Goal: Use online tool/utility: Utilize a website feature to perform a specific function

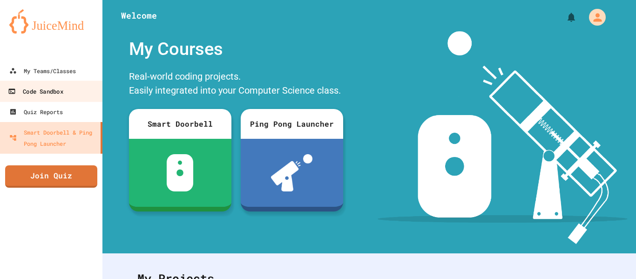
click at [47, 100] on link "Code Sandbox" at bounding box center [52, 91] width 106 height 21
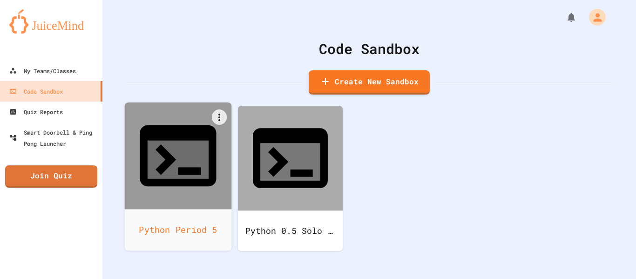
click at [209, 139] on div at bounding box center [178, 155] width 107 height 107
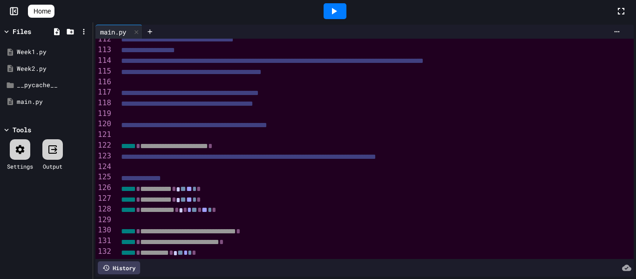
scroll to position [1240, 0]
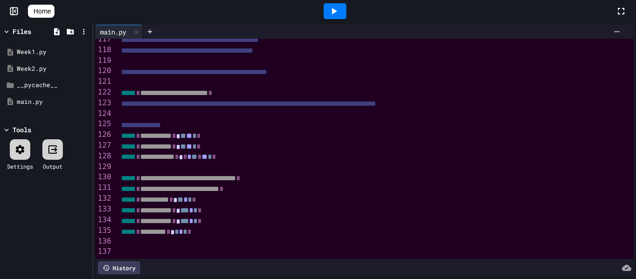
click at [128, 250] on div at bounding box center [375, 253] width 515 height 10
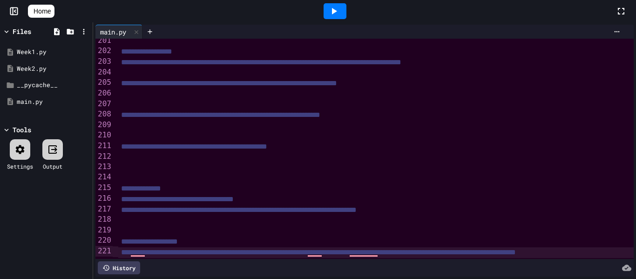
scroll to position [2129, 0]
click at [125, 228] on div "To enrich screen reader interactions, please activate Accessibility in Grammarl…" at bounding box center [448, 231] width 660 height 10
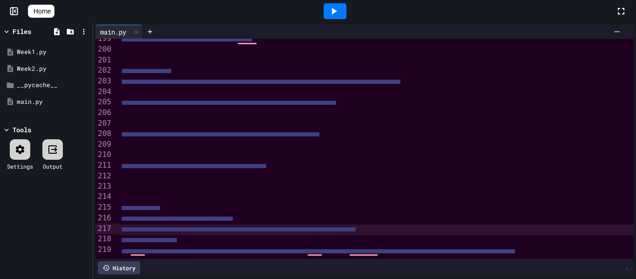
scroll to position [2108, 0]
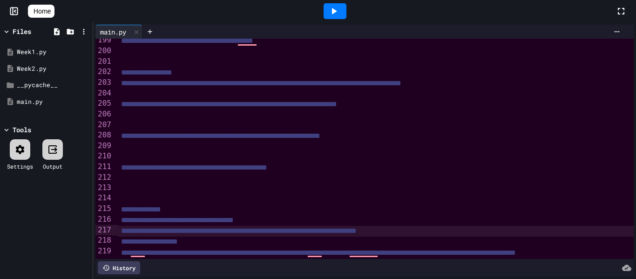
click at [132, 196] on div "To enrich screen reader interactions, please activate Accessibility in Grammarl…" at bounding box center [448, 199] width 660 height 10
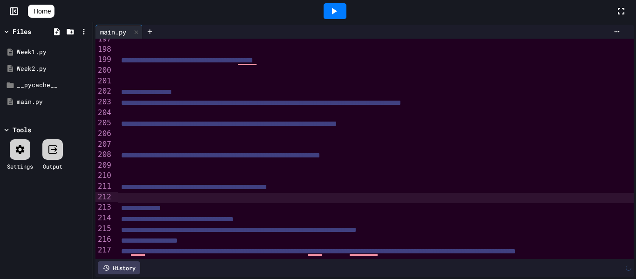
scroll to position [2087, 0]
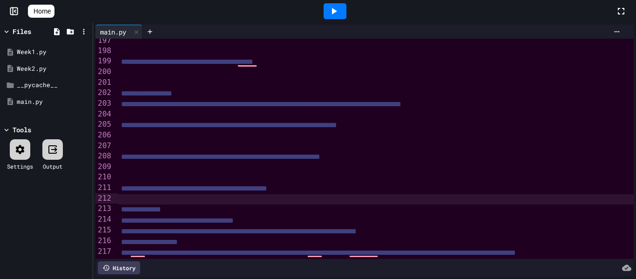
click at [121, 241] on span "**********" at bounding box center [149, 241] width 57 height 7
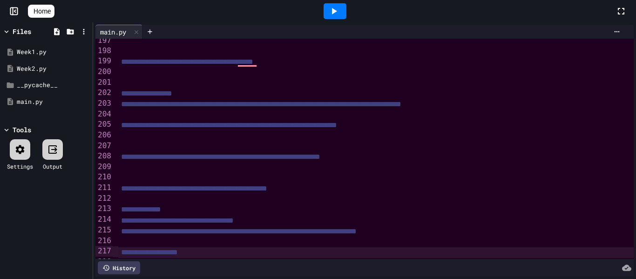
click at [134, 185] on span "**********" at bounding box center [194, 188] width 146 height 7
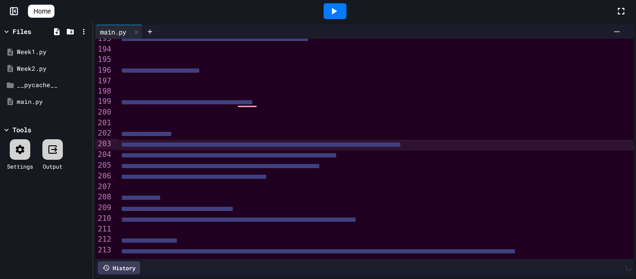
scroll to position [2046, 0]
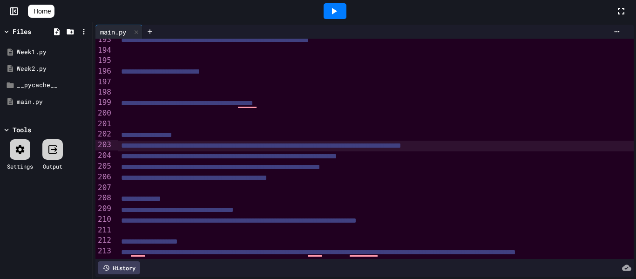
click at [143, 126] on div "To enrich screen reader interactions, please activate Accessibility in Grammarl…" at bounding box center [448, 124] width 660 height 10
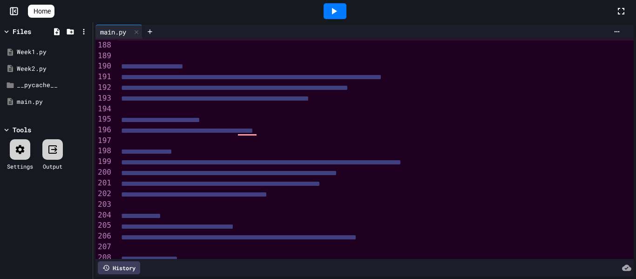
scroll to position [0, 0]
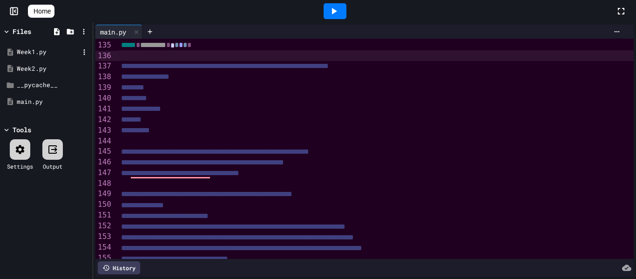
click at [54, 57] on div "Week1.py" at bounding box center [46, 52] width 88 height 17
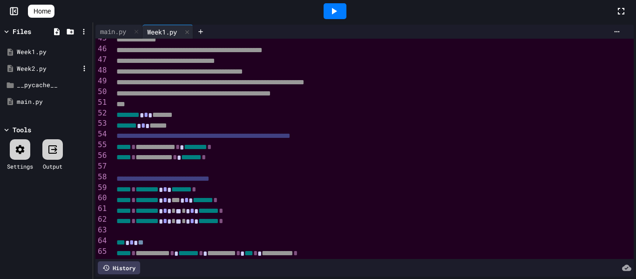
click at [32, 68] on div "Week2.py" at bounding box center [48, 68] width 62 height 9
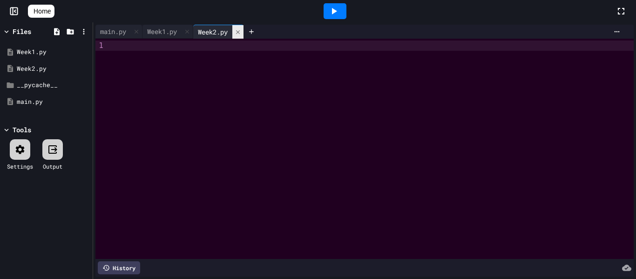
click at [241, 33] on icon at bounding box center [238, 32] width 7 height 7
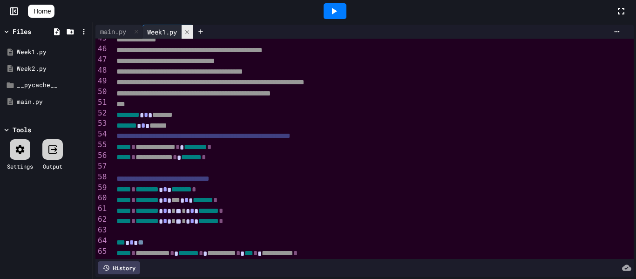
click at [192, 36] on div at bounding box center [187, 32] width 11 height 14
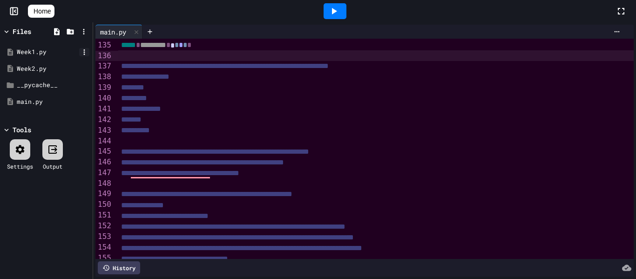
click at [82, 54] on icon at bounding box center [84, 52] width 8 height 8
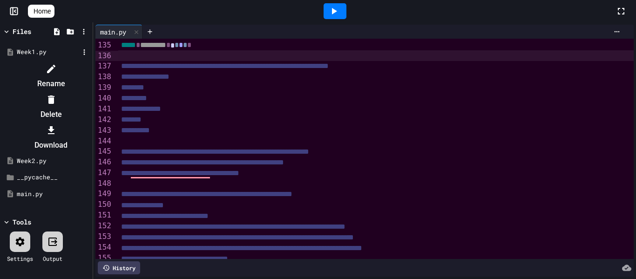
click at [90, 92] on li "Delete" at bounding box center [51, 107] width 79 height 30
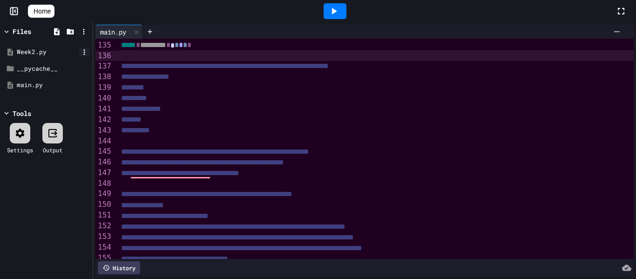
click at [83, 53] on icon at bounding box center [84, 52] width 8 height 8
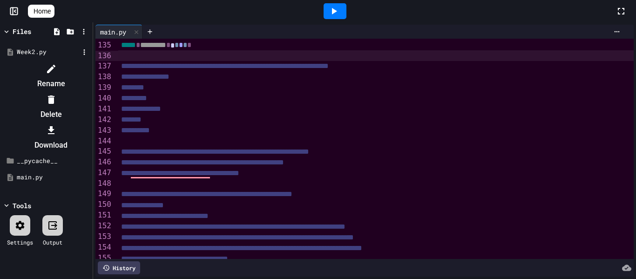
click at [90, 92] on li "Delete" at bounding box center [51, 107] width 79 height 30
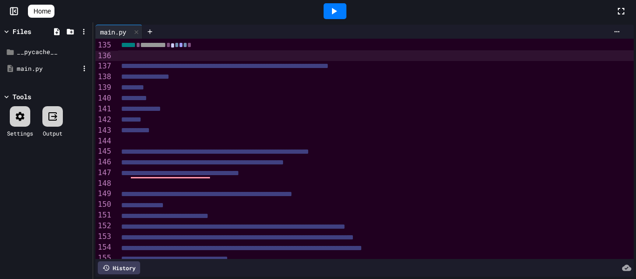
click at [55, 69] on div "main.py" at bounding box center [48, 68] width 62 height 9
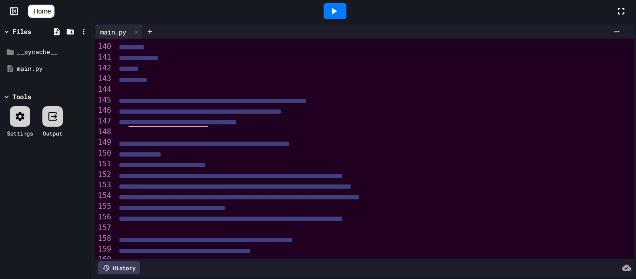
scroll to position [1477, 3]
click at [154, 134] on div "To enrich screen reader interactions, please activate Accessibility in Grammarl…" at bounding box center [445, 133] width 660 height 10
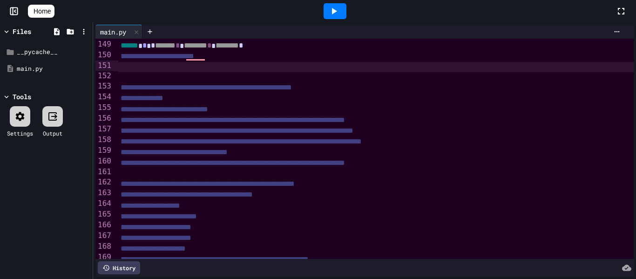
scroll to position [1578, 0]
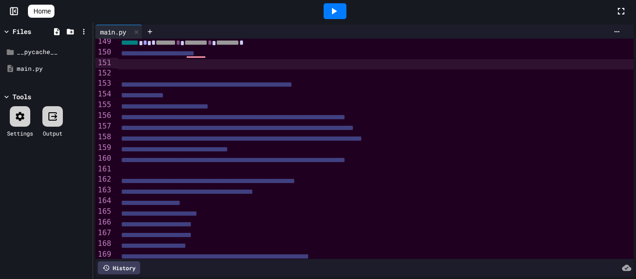
click at [208, 172] on div "To enrich screen reader interactions, please activate Accessibility in Grammarl…" at bounding box center [448, 171] width 660 height 10
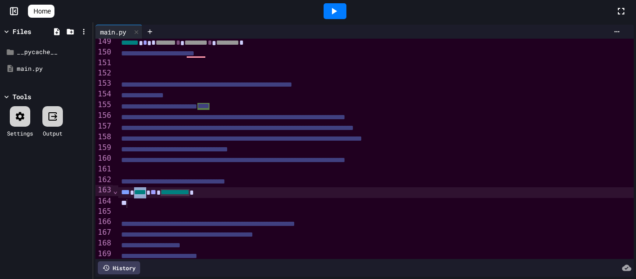
click at [146, 190] on span "****" at bounding box center [140, 192] width 12 height 7
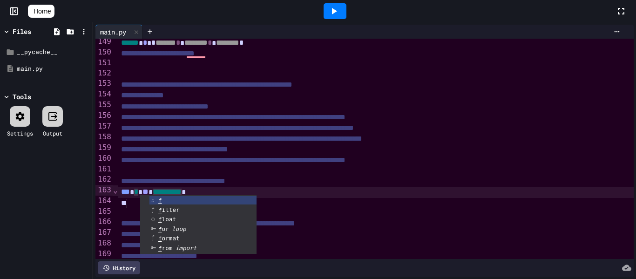
click at [182, 192] on span "**********" at bounding box center [167, 191] width 29 height 7
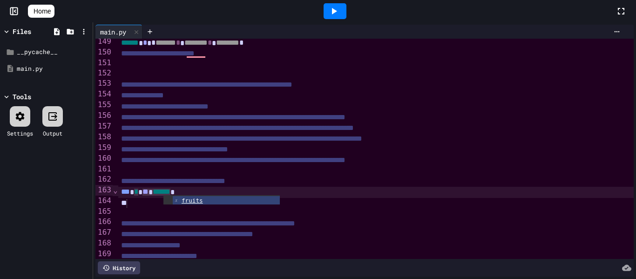
click at [154, 200] on div "To enrich screen reader interactions, please activate Accessibility in Grammarl…" at bounding box center [448, 203] width 660 height 10
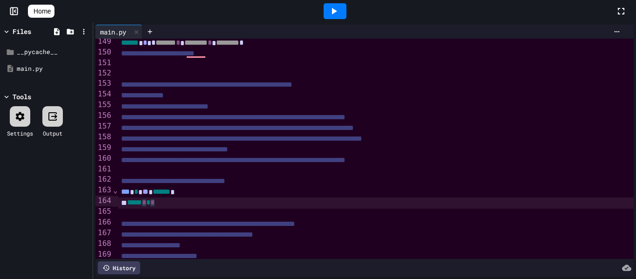
click at [337, 8] on icon at bounding box center [334, 11] width 5 height 7
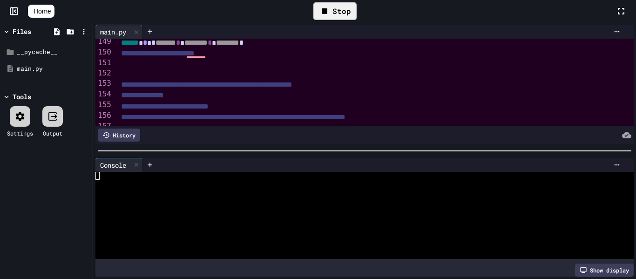
scroll to position [71, 0]
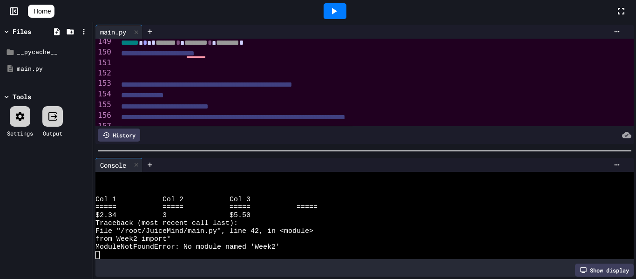
click at [426, 80] on div "**********" at bounding box center [448, 85] width 660 height 11
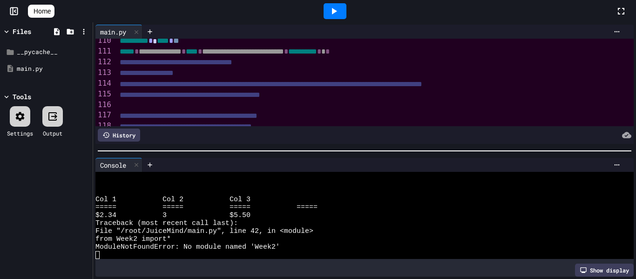
scroll to position [1160, 0]
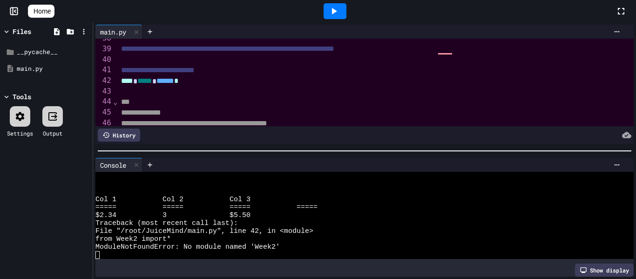
click at [211, 80] on div "**** ***** ****** *" at bounding box center [448, 81] width 660 height 11
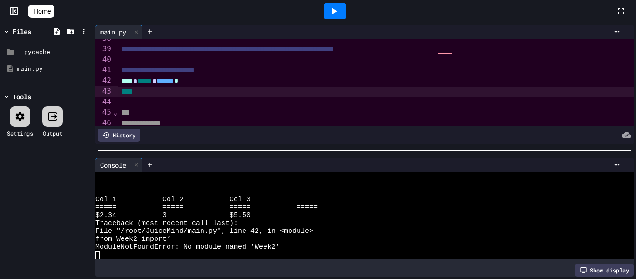
click at [346, 13] on div at bounding box center [335, 11] width 23 height 16
click at [161, 92] on div "****" at bounding box center [448, 92] width 660 height 11
click at [214, 83] on div "**** ***** ****** *" at bounding box center [448, 81] width 660 height 11
click at [336, 15] on icon at bounding box center [333, 11] width 11 height 11
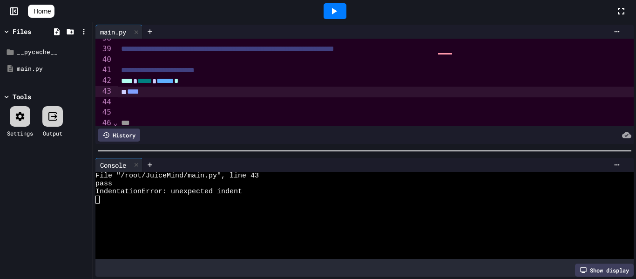
click at [132, 93] on span "****" at bounding box center [133, 91] width 12 height 7
click at [336, 6] on icon at bounding box center [333, 11] width 11 height 11
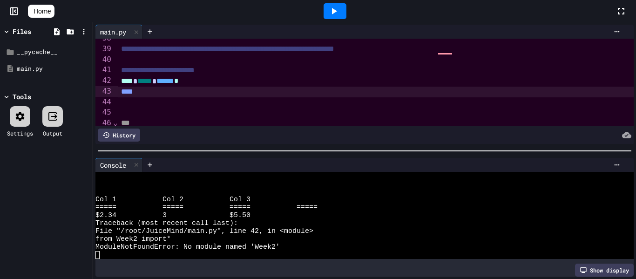
click at [156, 89] on div "****" at bounding box center [448, 92] width 660 height 11
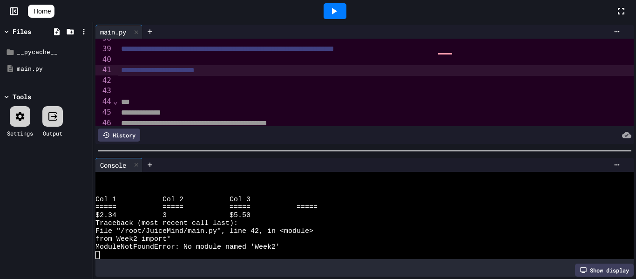
click at [345, 10] on div at bounding box center [335, 11] width 23 height 16
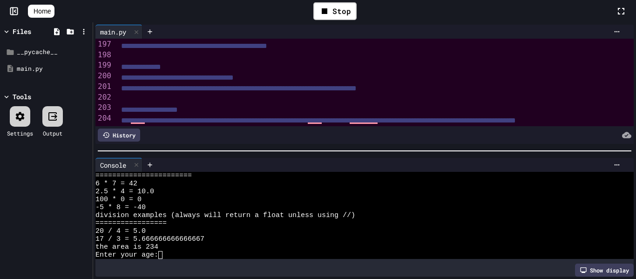
click at [165, 255] on textarea "Terminal input" at bounding box center [164, 255] width 4 height 8
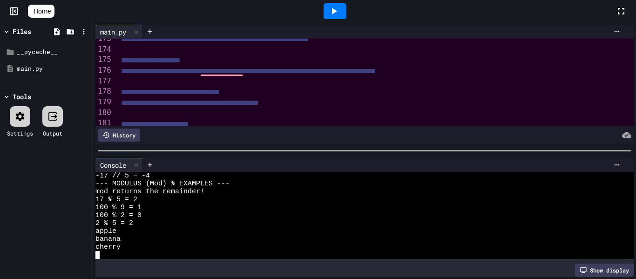
scroll to position [1818, 0]
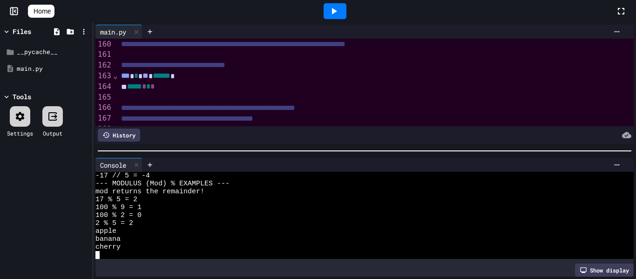
click at [195, 89] on div "***** * * *" at bounding box center [448, 86] width 660 height 11
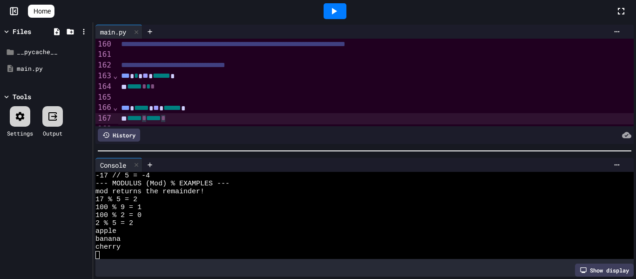
click at [123, 108] on span "***" at bounding box center [125, 107] width 9 height 7
click at [204, 119] on div "**********" at bounding box center [448, 118] width 660 height 11
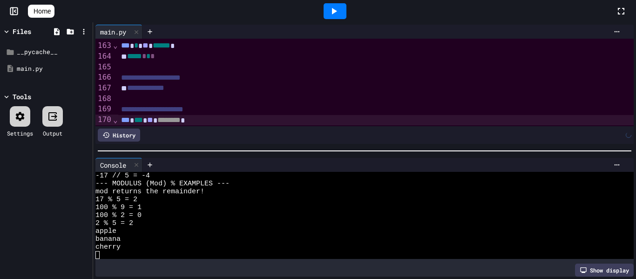
scroll to position [1733, 0]
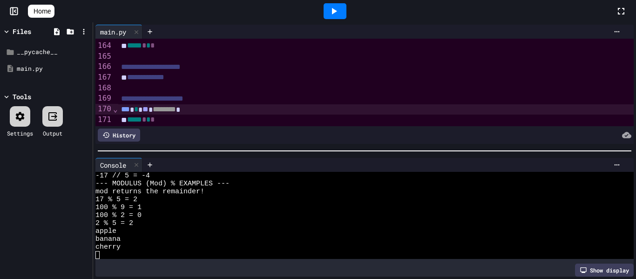
click at [333, 12] on icon at bounding box center [333, 11] width 11 height 11
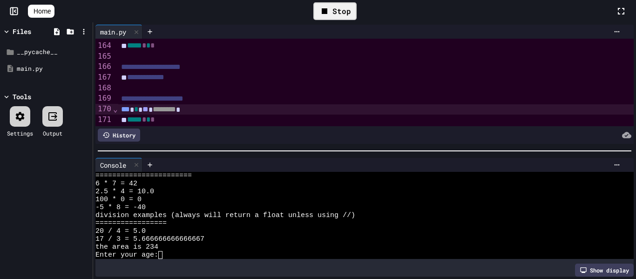
scroll to position [269, 0]
click at [165, 254] on textarea "Terminal input" at bounding box center [164, 255] width 4 height 8
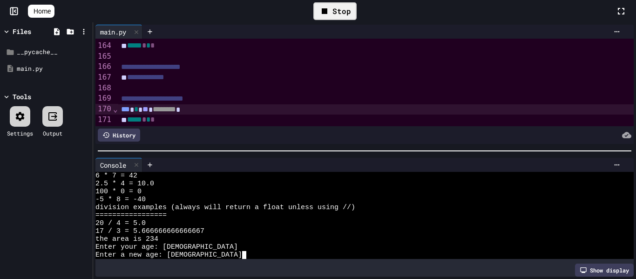
scroll to position [443, 0]
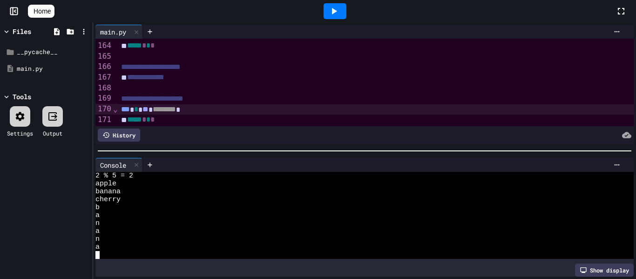
click at [190, 123] on div "***** * * *" at bounding box center [448, 120] width 660 height 11
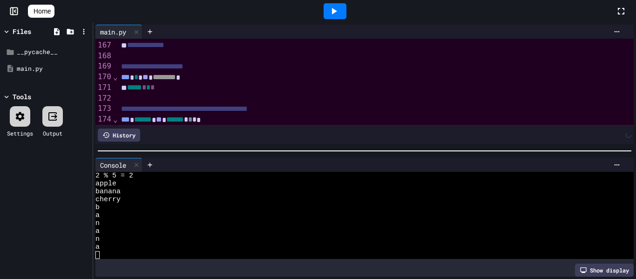
scroll to position [1776, 0]
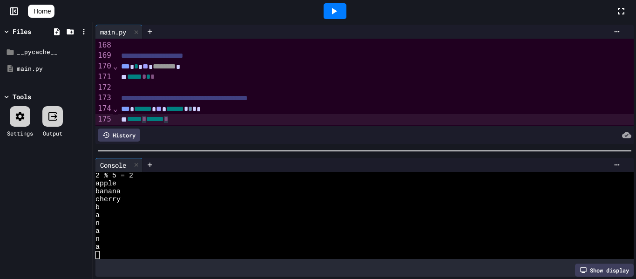
click at [339, 16] on icon at bounding box center [333, 11] width 11 height 11
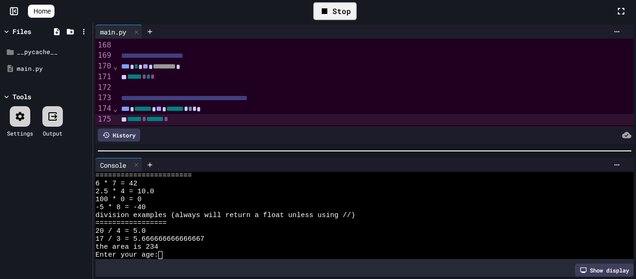
scroll to position [269, 0]
click at [165, 254] on textarea "Terminal input" at bounding box center [164, 255] width 4 height 8
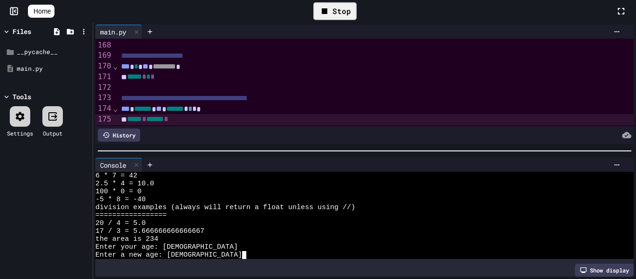
scroll to position [491, 0]
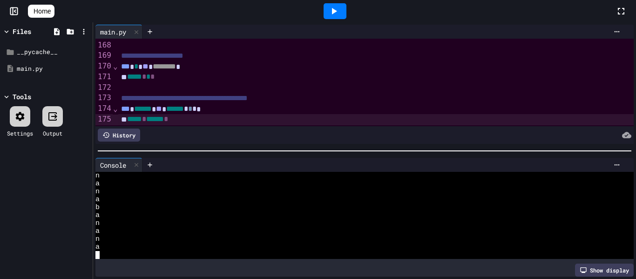
click at [196, 109] on span "*" at bounding box center [194, 108] width 4 height 7
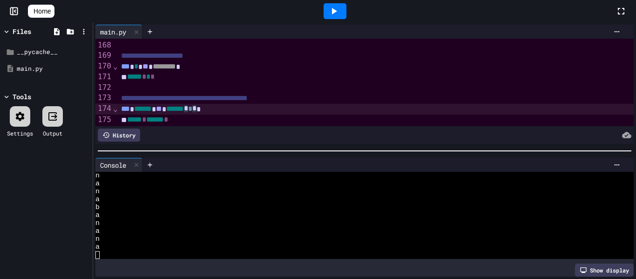
click at [346, 4] on div at bounding box center [335, 11] width 23 height 16
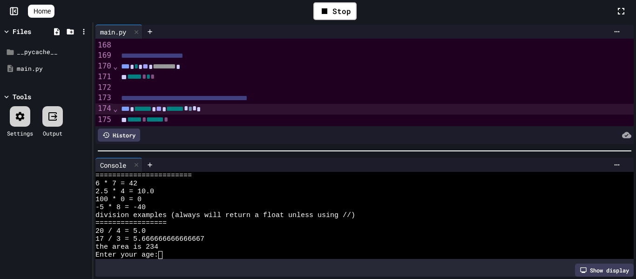
scroll to position [269, 0]
click at [166, 254] on textarea "Terminal input" at bounding box center [164, 255] width 4 height 8
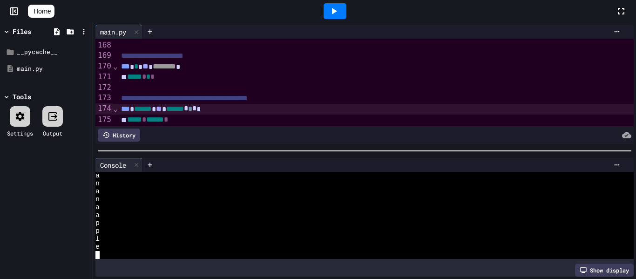
scroll to position [483, 0]
click at [196, 109] on span "*" at bounding box center [194, 108] width 4 height 7
click at [345, 14] on div at bounding box center [335, 11] width 23 height 16
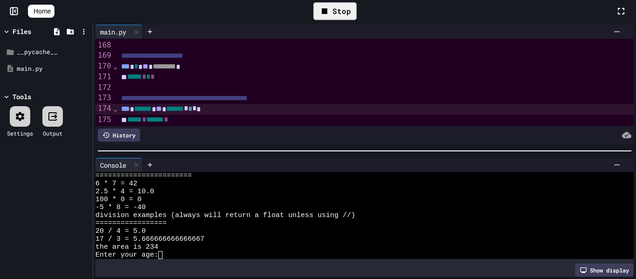
scroll to position [269, 0]
click at [165, 253] on textarea "Terminal input" at bounding box center [164, 255] width 4 height 8
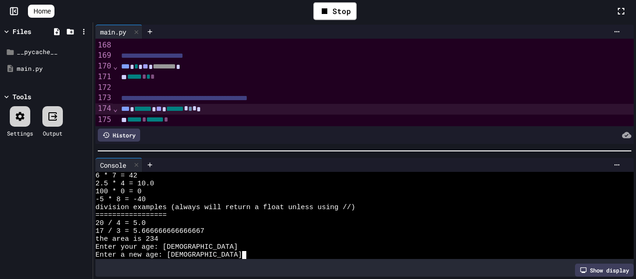
scroll to position [491, 0]
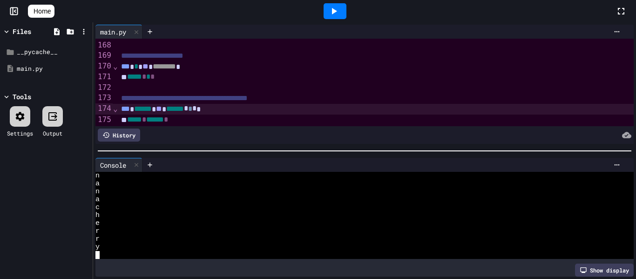
click at [196, 107] on span "*" at bounding box center [194, 108] width 4 height 7
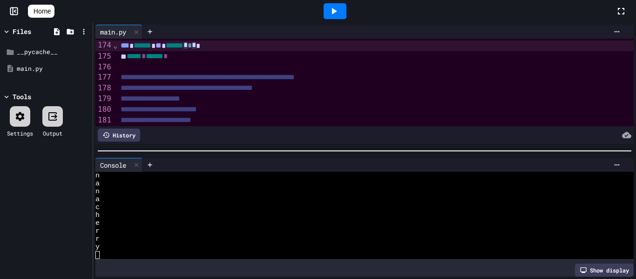
scroll to position [1832, 0]
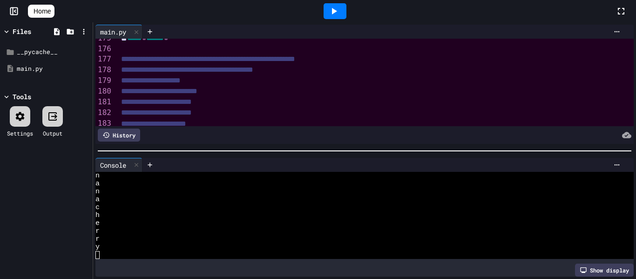
click at [341, 67] on div "**********" at bounding box center [448, 70] width 660 height 11
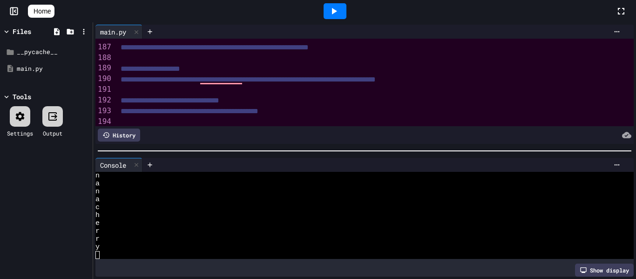
scroll to position [1977, 0]
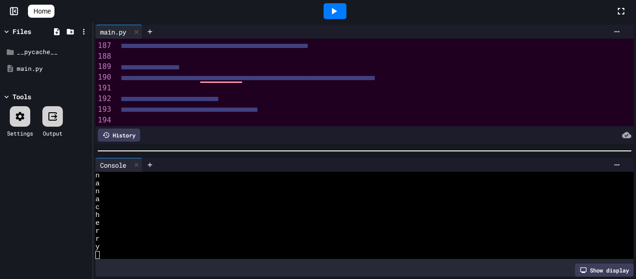
click at [364, 56] on div "To enrich screen reader interactions, please activate Accessibility in Grammarl…" at bounding box center [448, 57] width 660 height 10
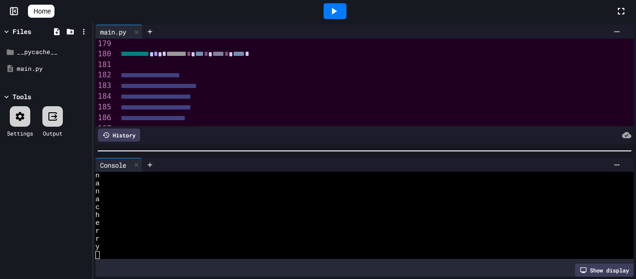
scroll to position [2020, 0]
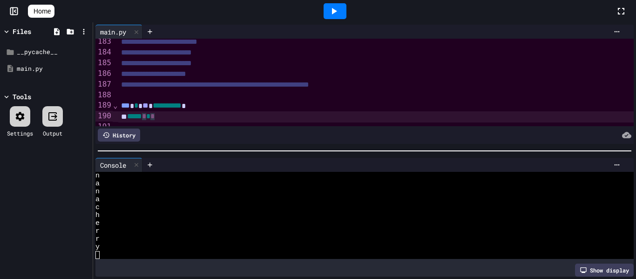
click at [339, 15] on icon at bounding box center [333, 11] width 11 height 11
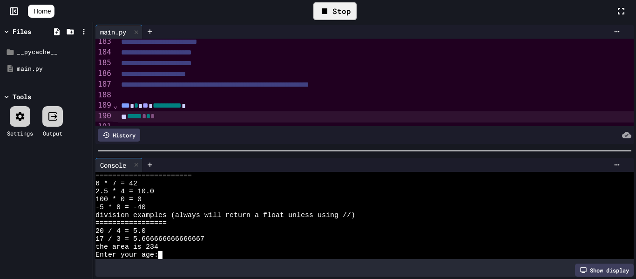
click at [166, 256] on textarea "Terminal input" at bounding box center [164, 255] width 4 height 8
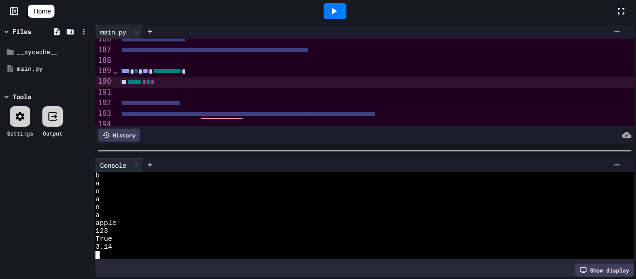
click at [337, 10] on icon at bounding box center [334, 11] width 5 height 7
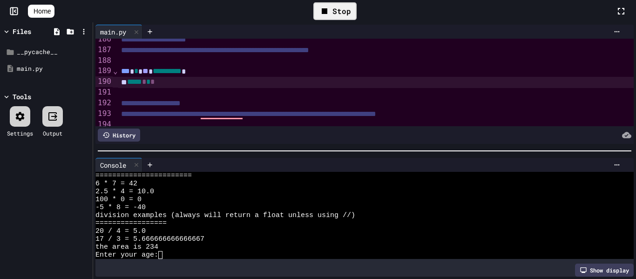
click at [164, 257] on textarea "Terminal input" at bounding box center [164, 255] width 4 height 8
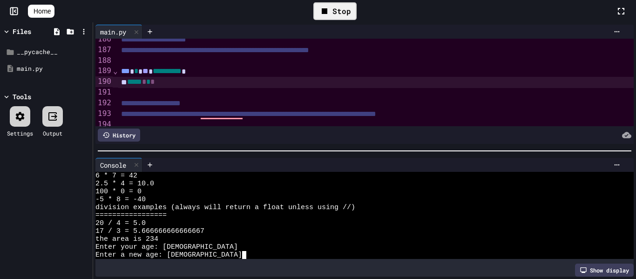
scroll to position [522, 0]
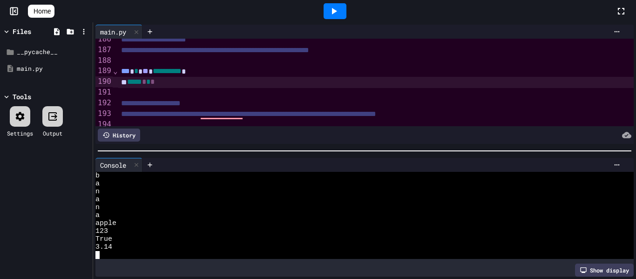
click at [150, 82] on span "*" at bounding box center [148, 82] width 4 height 7
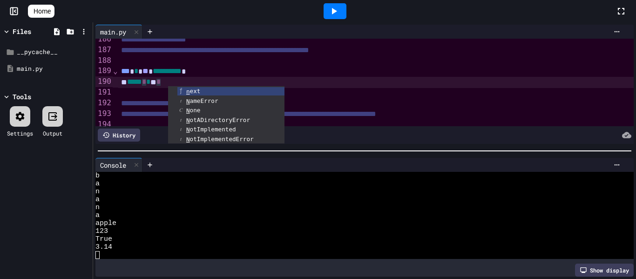
click at [330, 13] on div at bounding box center [335, 11] width 23 height 16
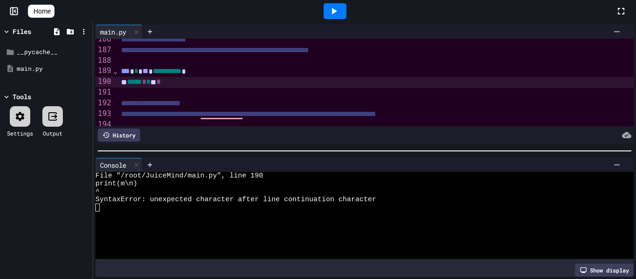
click at [161, 83] on span "*" at bounding box center [158, 81] width 4 height 7
click at [202, 85] on div "***** * * *" at bounding box center [448, 82] width 660 height 11
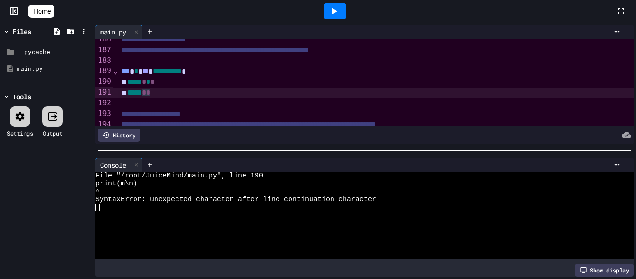
click at [339, 14] on icon at bounding box center [333, 11] width 11 height 11
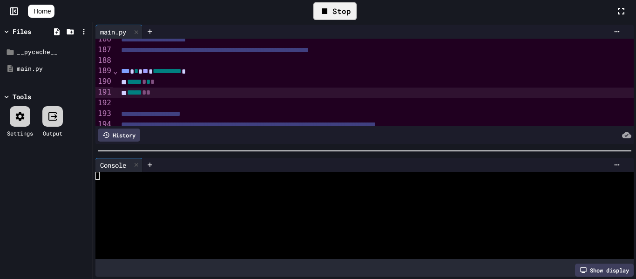
scroll to position [269, 0]
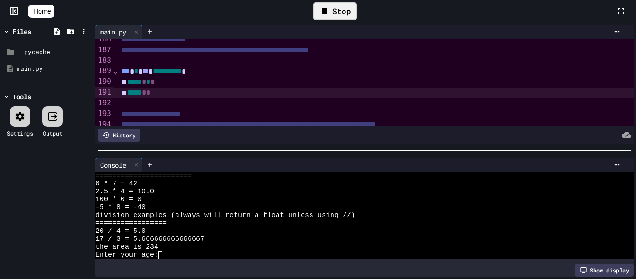
click at [165, 254] on textarea "Terminal input" at bounding box center [164, 255] width 4 height 8
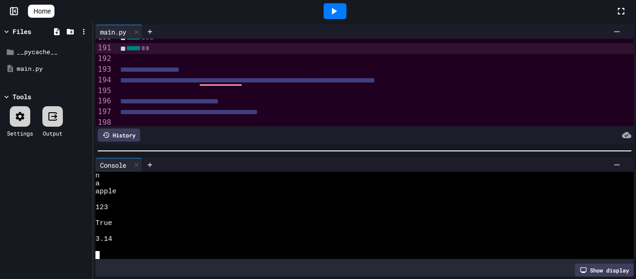
scroll to position [2022, 0]
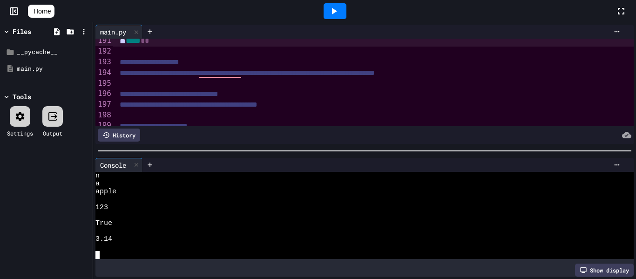
click at [175, 84] on div "To enrich screen reader interactions, please activate Accessibility in Grammarl…" at bounding box center [447, 84] width 660 height 10
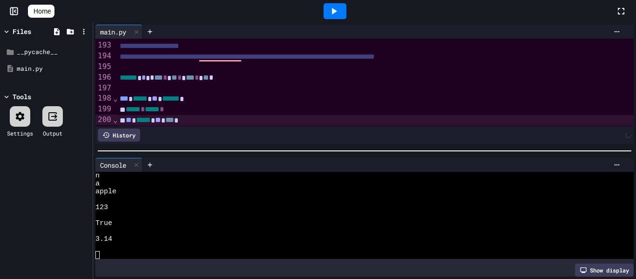
scroll to position [2052, 0]
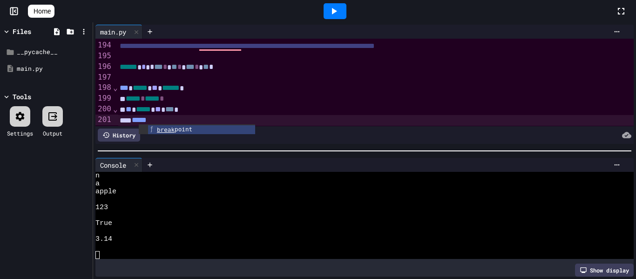
click at [310, 122] on div "*****" at bounding box center [447, 120] width 660 height 11
click at [337, 7] on icon at bounding box center [333, 11] width 11 height 11
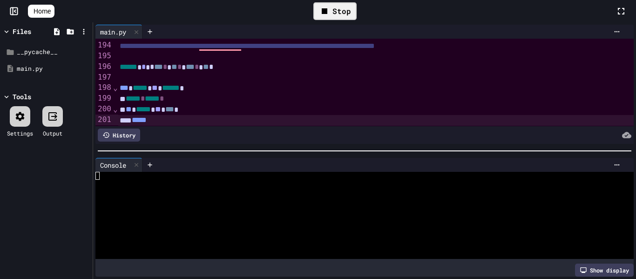
scroll to position [269, 0]
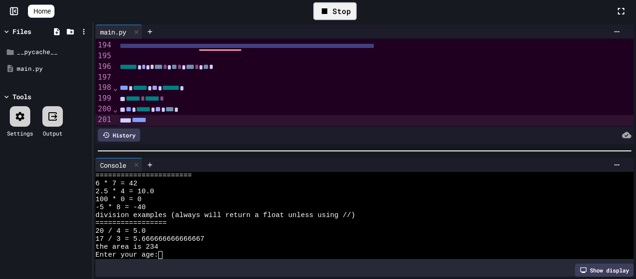
click at [164, 255] on textarea "Terminal input" at bounding box center [164, 255] width 4 height 8
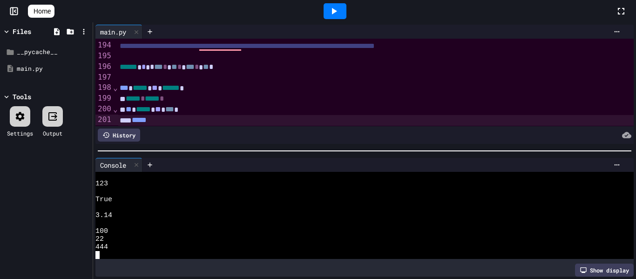
scroll to position [578, 0]
